Goal: Information Seeking & Learning: Learn about a topic

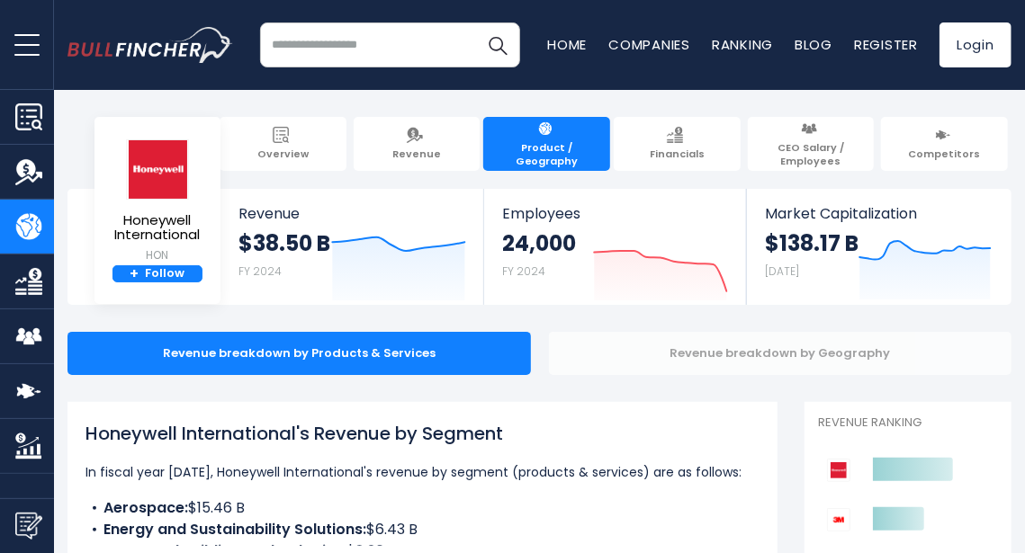
click at [995, 357] on div "Revenue breakdown by Geography" at bounding box center [780, 353] width 463 height 43
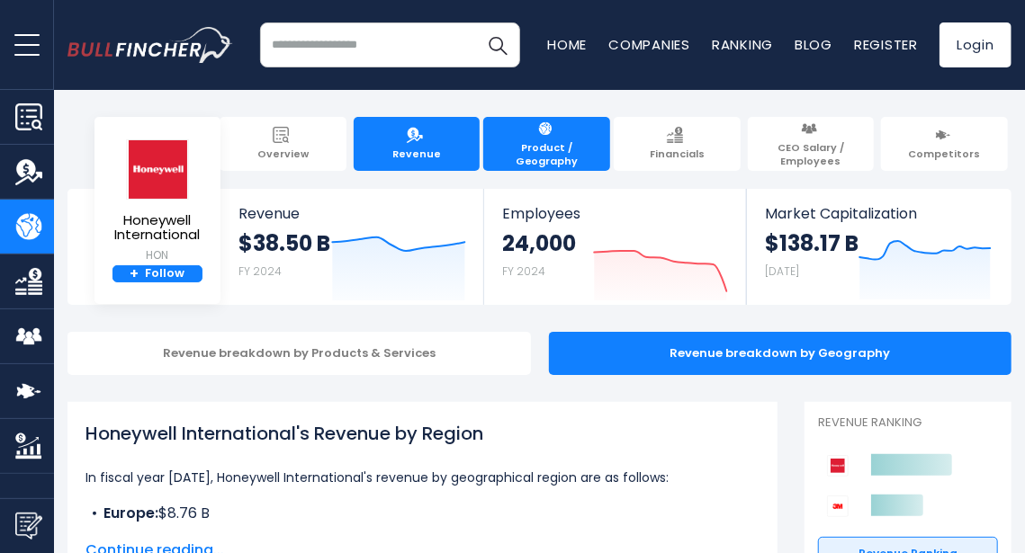
click at [430, 141] on link "Revenue" at bounding box center [417, 144] width 127 height 54
